Goal: Task Accomplishment & Management: Manage account settings

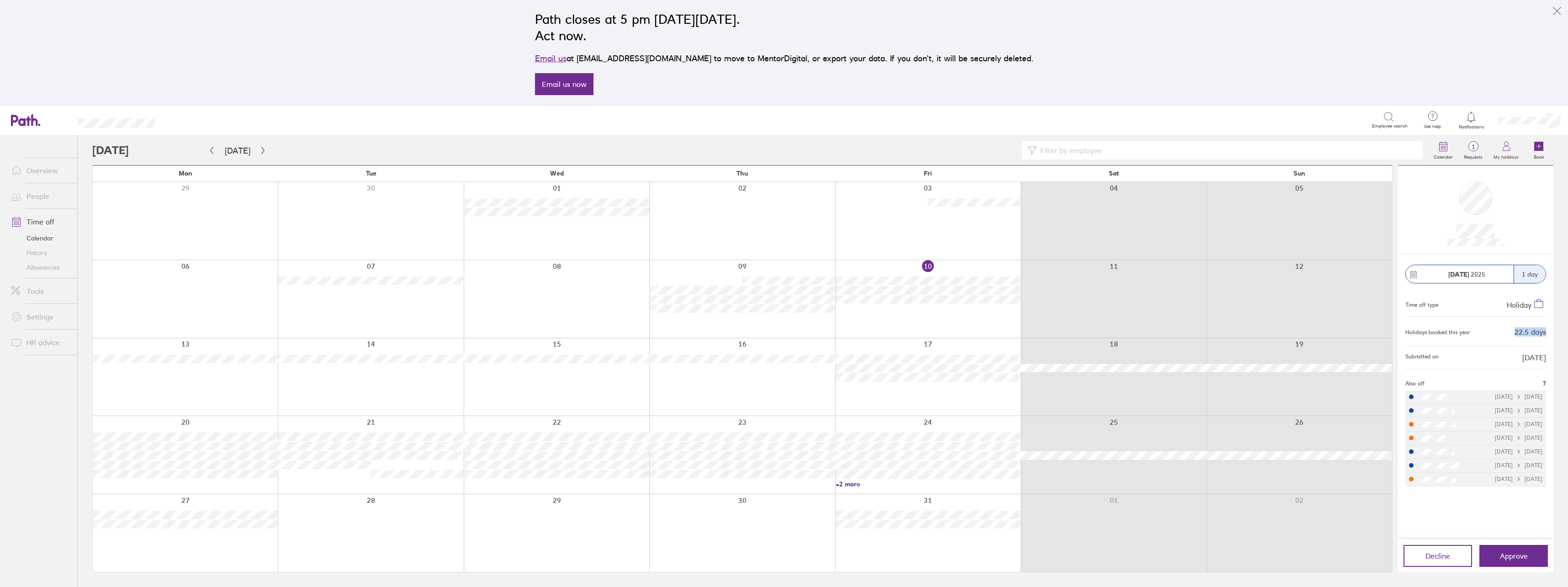
drag, startPoint x: 1510, startPoint y: 329, endPoint x: 1545, endPoint y: 332, distance: 35.1
click at [1545, 332] on div "Holidays booked this year 22.5 days" at bounding box center [1475, 331] width 141 height 14
drag, startPoint x: 1545, startPoint y: 332, endPoint x: 1525, endPoint y: 332, distance: 20.0
click at [1525, 332] on div "22.5 days" at bounding box center [1530, 332] width 32 height 9
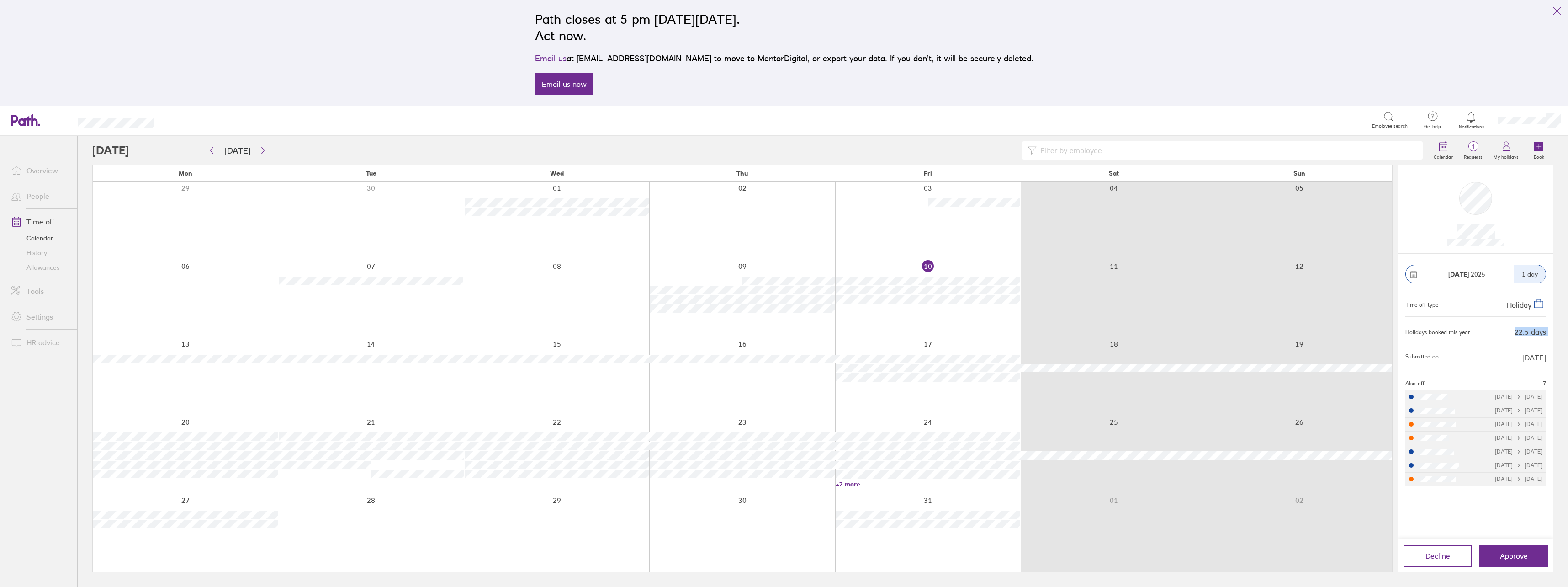
click at [1525, 332] on div "22.5 days" at bounding box center [1530, 332] width 32 height 9
click at [1460, 335] on div "Holidays booked this year" at bounding box center [1438, 332] width 65 height 7
drag, startPoint x: 1460, startPoint y: 335, endPoint x: 1443, endPoint y: 334, distance: 17.0
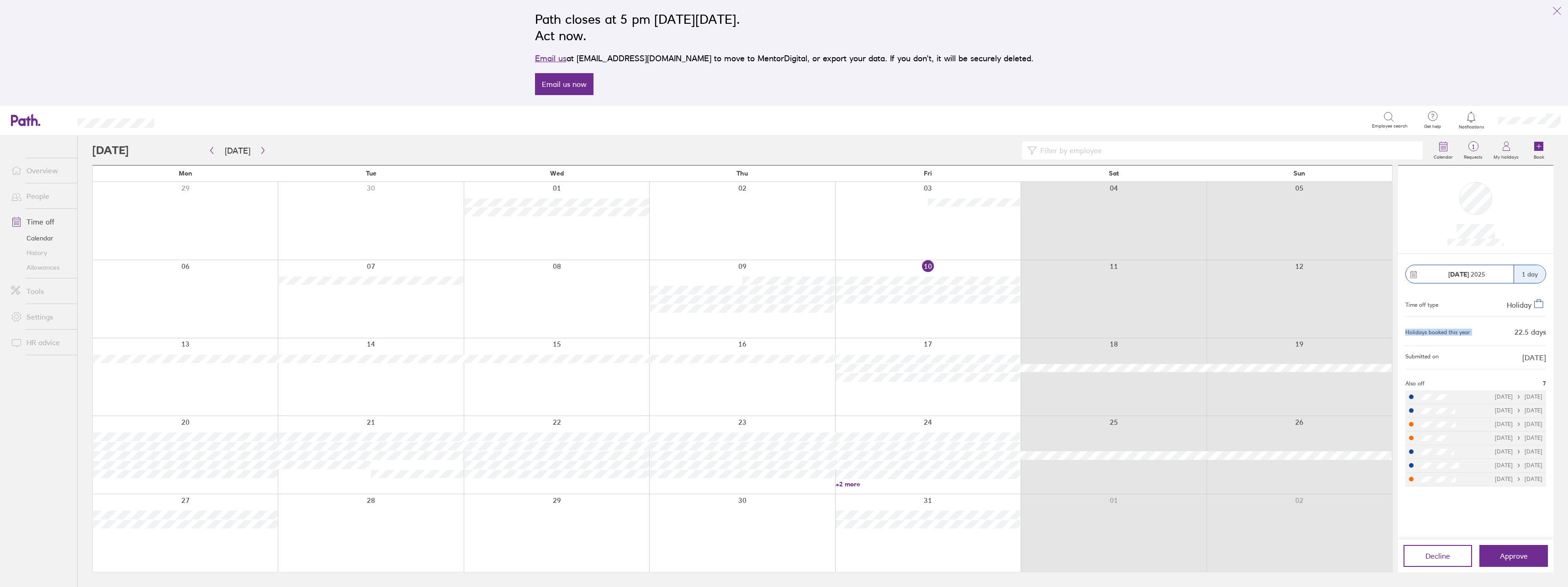
click at [1443, 334] on div "Holidays booked this year" at bounding box center [1438, 332] width 65 height 7
drag, startPoint x: 1443, startPoint y: 334, endPoint x: 1441, endPoint y: 354, distance: 20.1
click at [1441, 354] on div "Submitted on [DATE]" at bounding box center [1475, 357] width 141 height 24
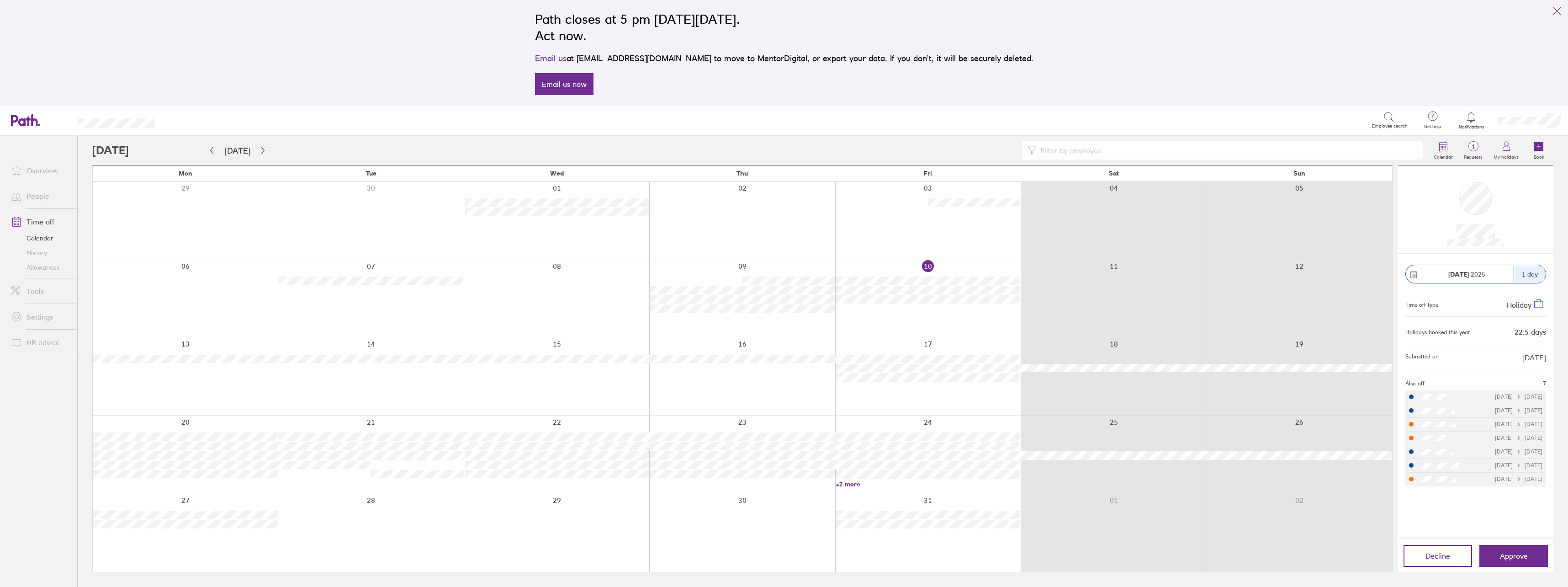
click at [1441, 354] on div "Submitted on [DATE]" at bounding box center [1475, 357] width 141 height 24
click at [850, 483] on link "+2 more" at bounding box center [928, 484] width 184 height 9
click at [715, 516] on div at bounding box center [742, 533] width 186 height 78
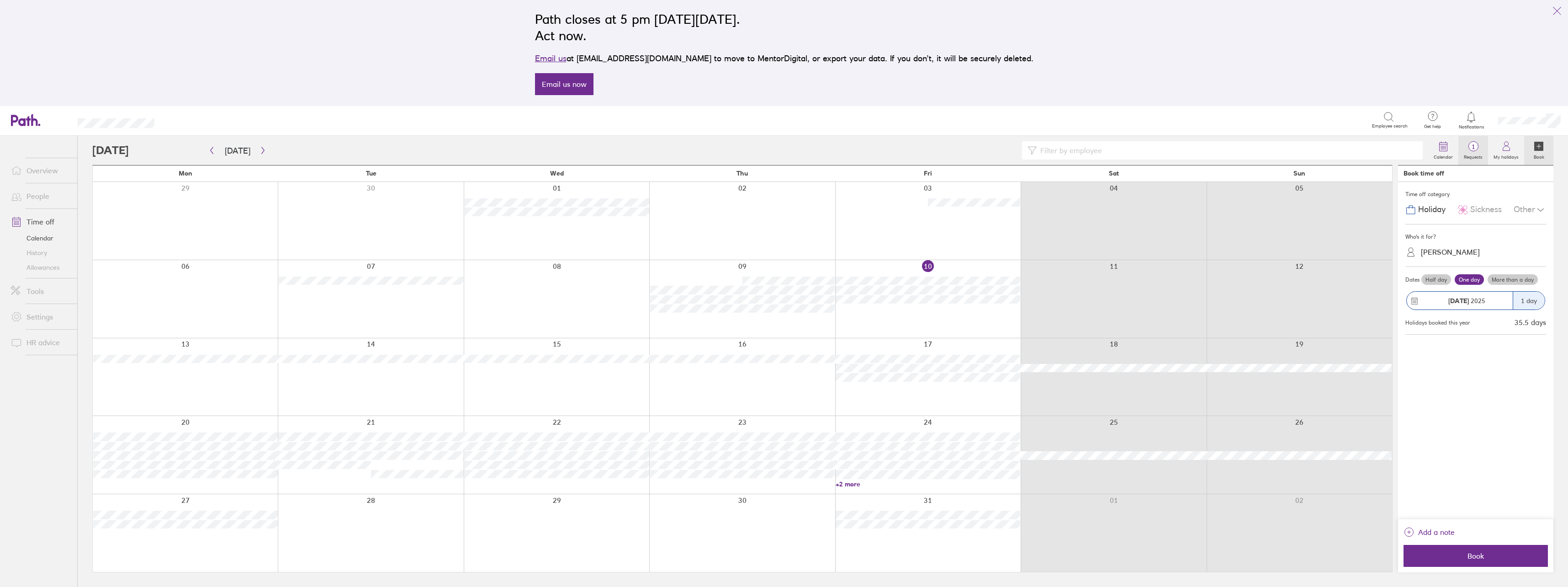
click at [1468, 149] on span "1" at bounding box center [1473, 147] width 30 height 7
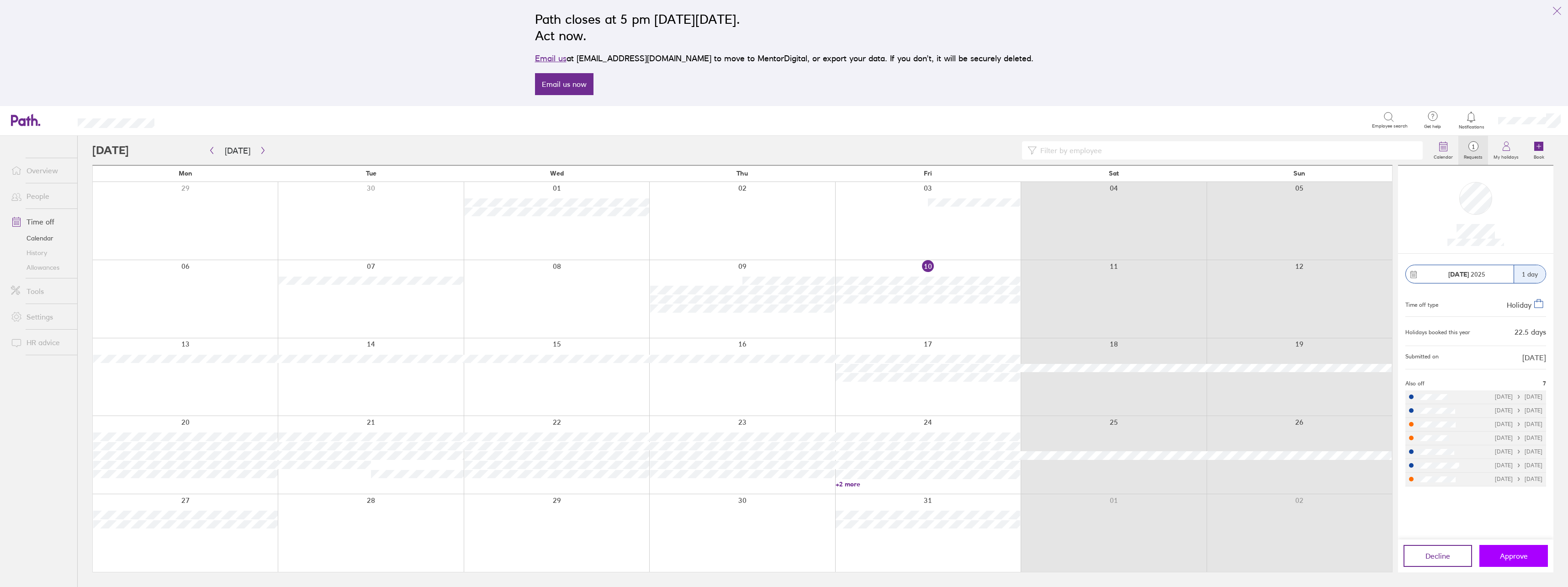
click at [1517, 554] on span "Approve" at bounding box center [1514, 556] width 28 height 9
click at [42, 275] on link "Allowances" at bounding box center [40, 267] width 74 height 15
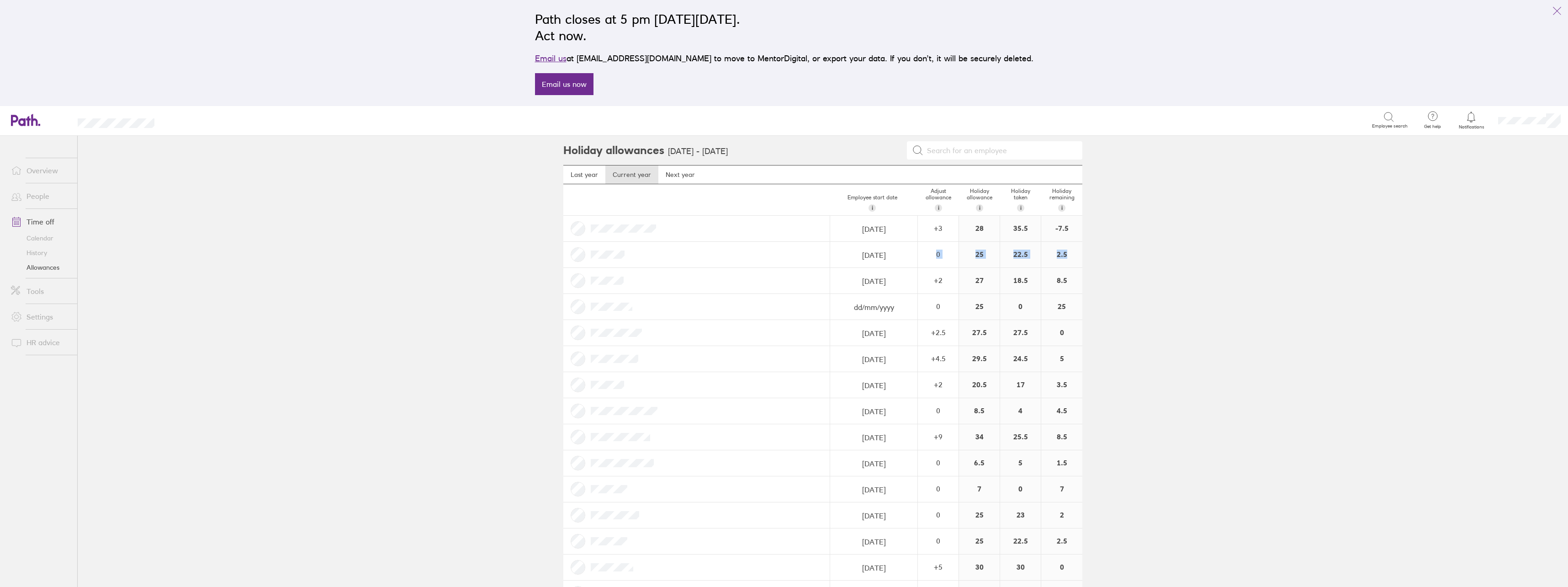
drag, startPoint x: 967, startPoint y: 251, endPoint x: 1085, endPoint y: 256, distance: 118.1
drag, startPoint x: 1085, startPoint y: 256, endPoint x: 1110, endPoint y: 308, distance: 57.7
click at [1110, 308] on main "Holiday allowances 1 Jan 2025 - 31 Dec 2025 Last year Current year Next year Em…" at bounding box center [823, 361] width 1490 height 451
